Goal: Navigation & Orientation: Find specific page/section

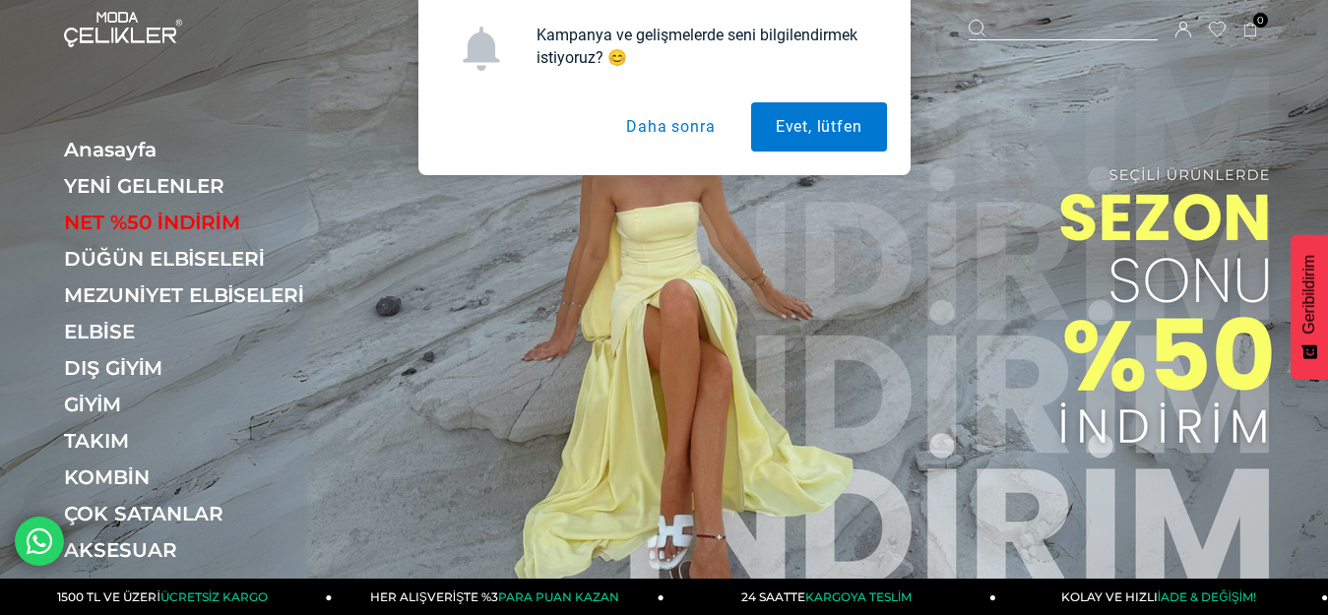
click at [662, 141] on button "Daha sonra" at bounding box center [670, 126] width 138 height 49
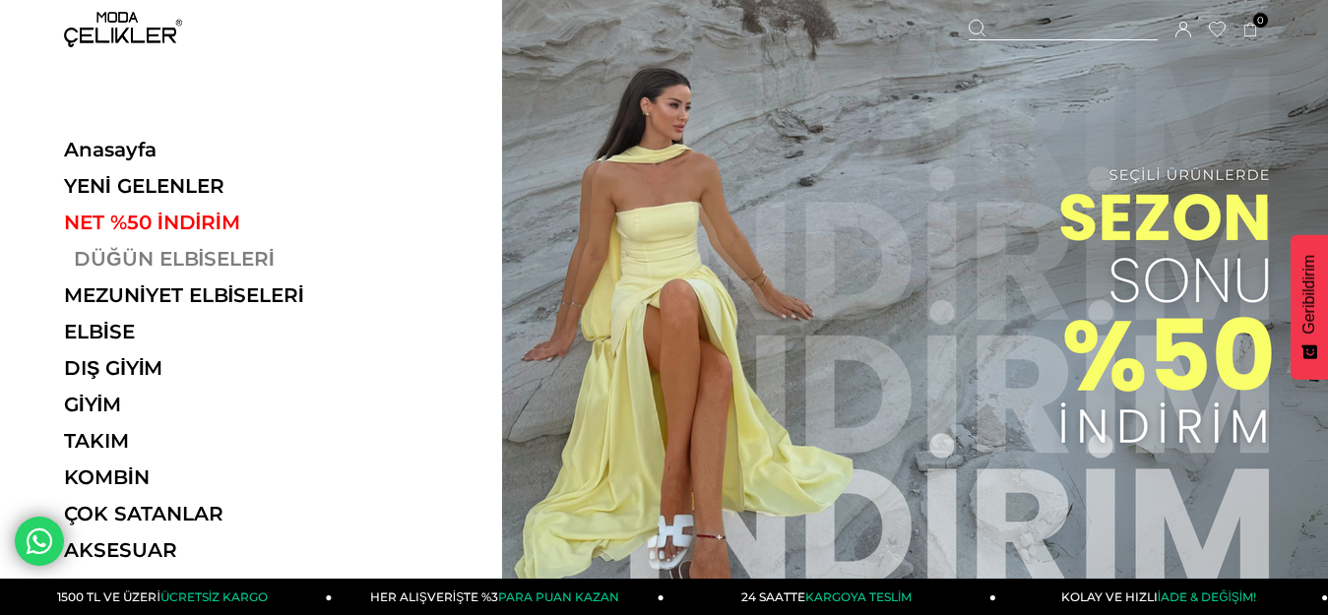
click at [172, 262] on link "DÜĞÜN ELBİSELERİ" at bounding box center [199, 259] width 271 height 24
click at [145, 263] on link "DÜĞÜN ELBİSELERİ" at bounding box center [199, 259] width 271 height 24
click at [124, 264] on link "DÜĞÜN ELBİSELERİ" at bounding box center [199, 259] width 271 height 24
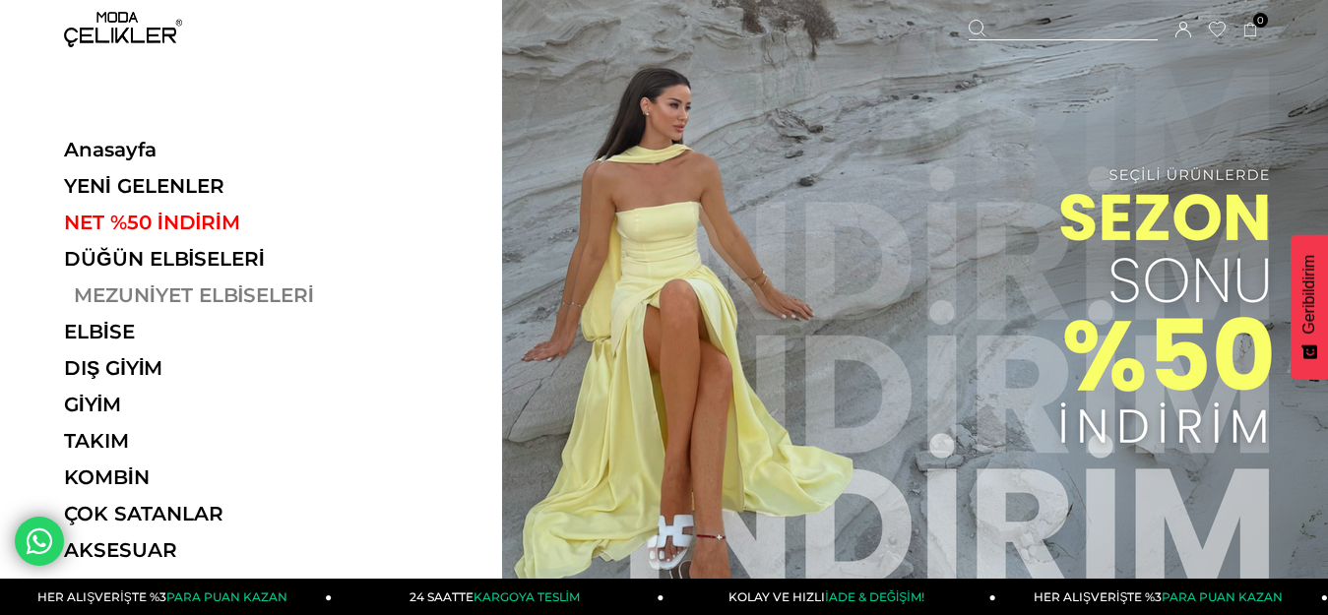
click at [183, 295] on link "MEZUNİYET ELBİSELERİ" at bounding box center [199, 295] width 271 height 24
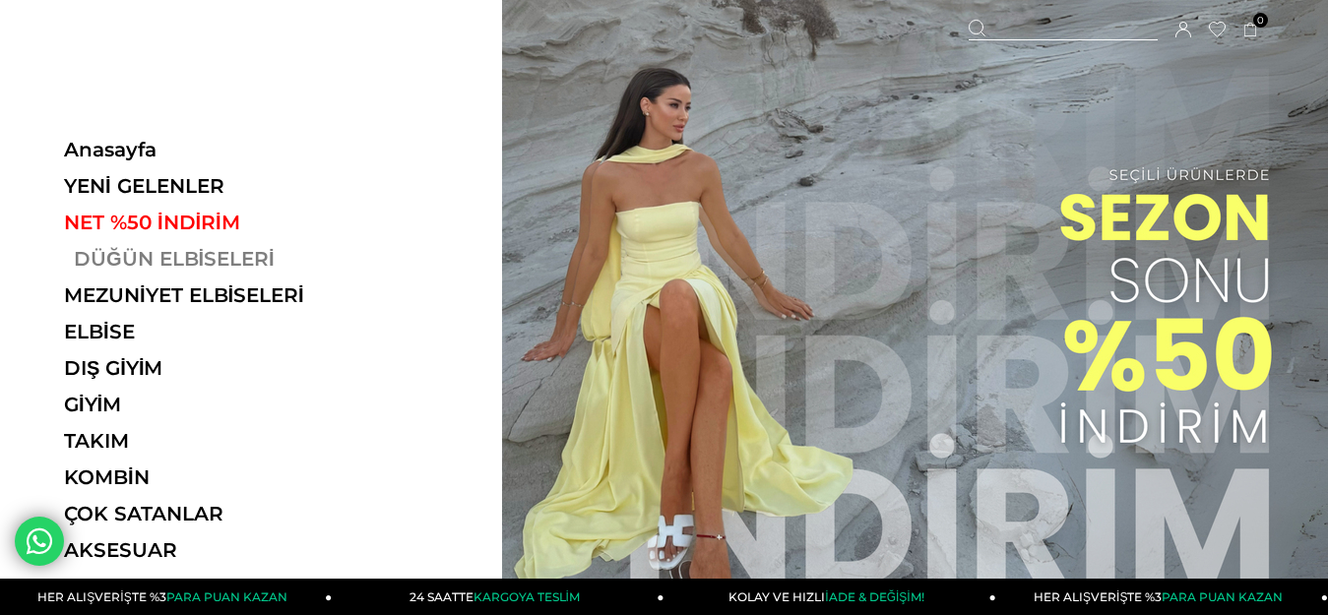
click at [153, 257] on link "DÜĞÜN ELBİSELERİ" at bounding box center [199, 259] width 271 height 24
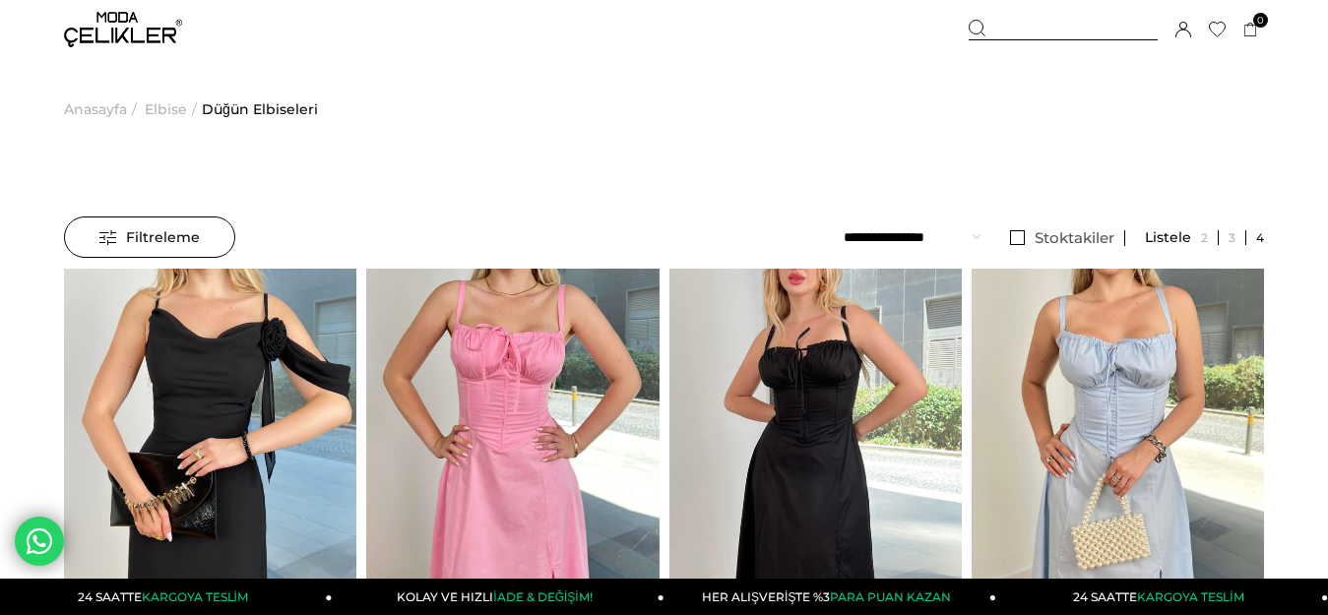
click at [91, 231] on div "Filtreleme" at bounding box center [149, 237] width 171 height 41
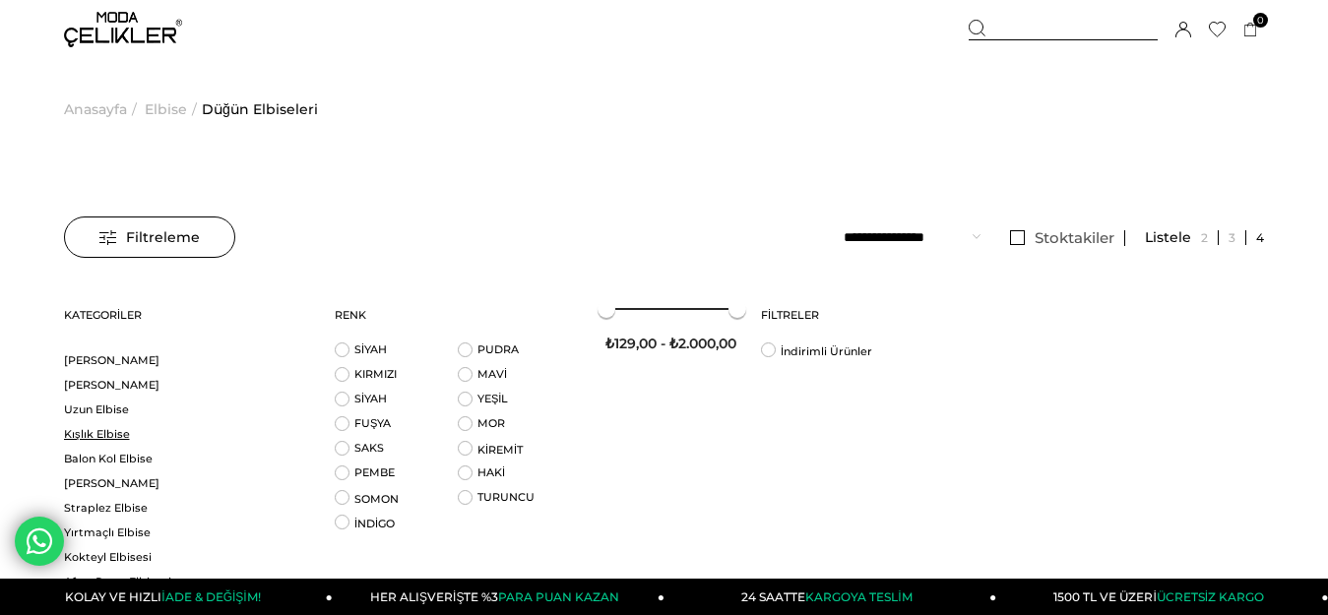
scroll to position [98, 0]
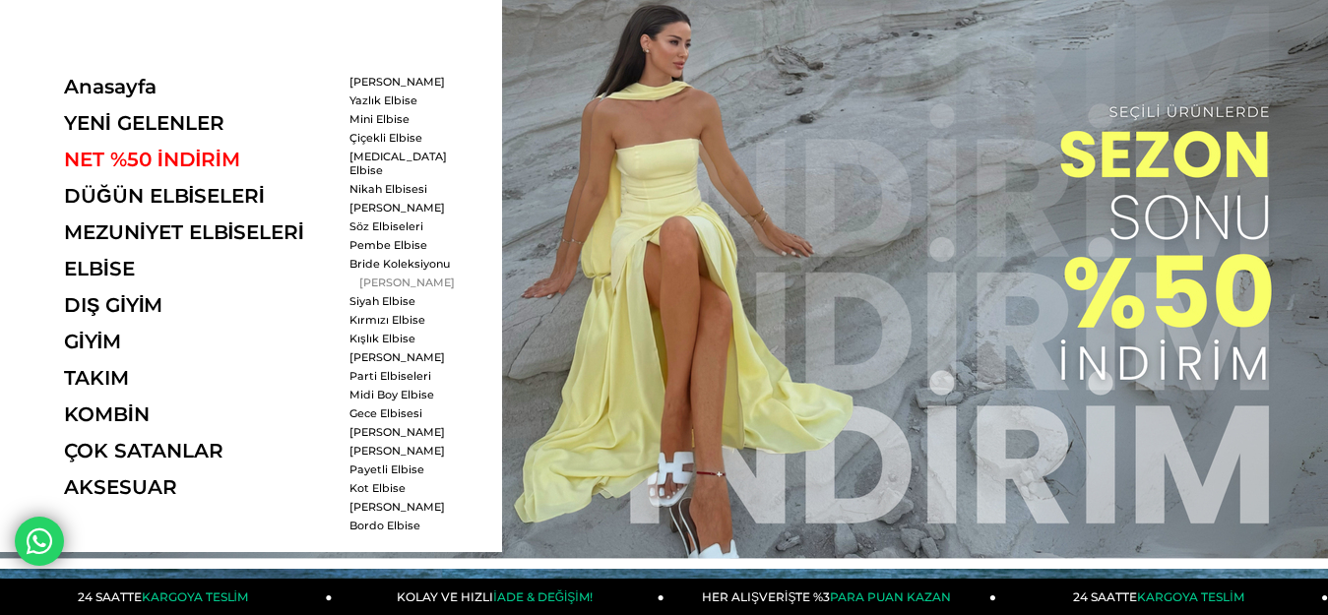
scroll to position [98, 0]
